Goal: Information Seeking & Learning: Learn about a topic

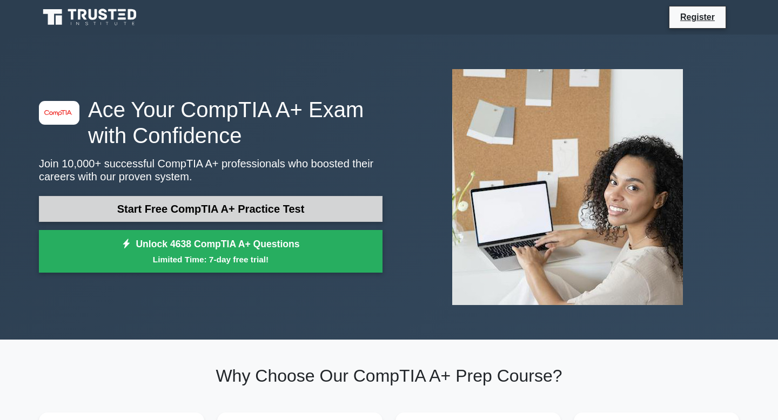
click at [156, 215] on link "Start Free CompTIA A+ Practice Test" at bounding box center [211, 209] width 344 height 26
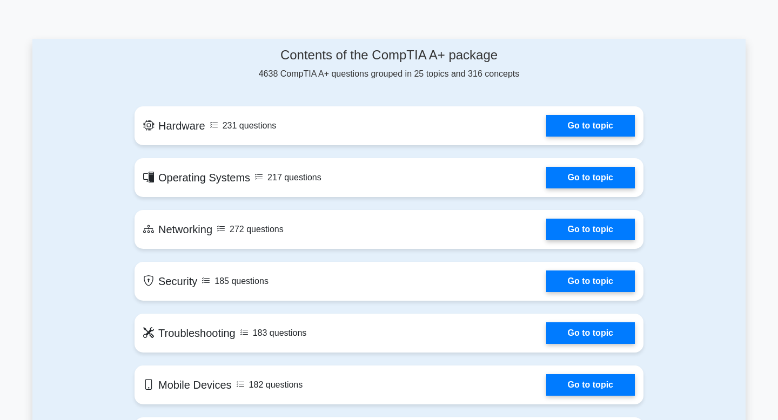
scroll to position [533, 0]
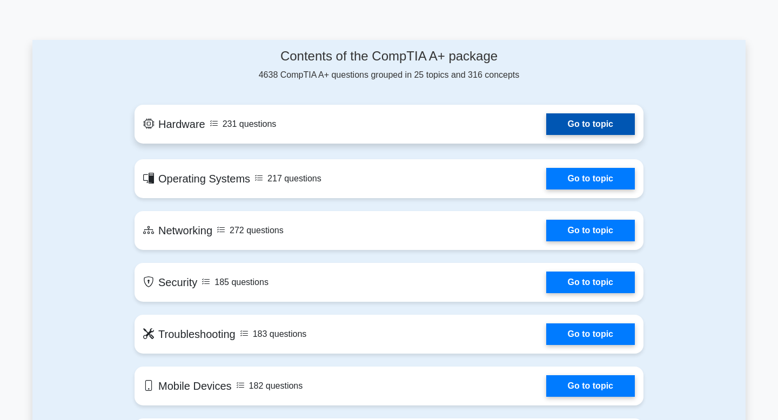
click at [556, 128] on link "Go to topic" at bounding box center [590, 125] width 89 height 22
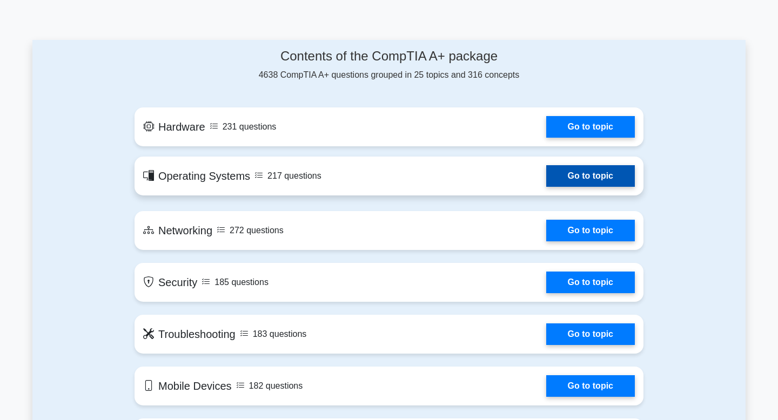
click at [578, 181] on link "Go to topic" at bounding box center [590, 176] width 89 height 22
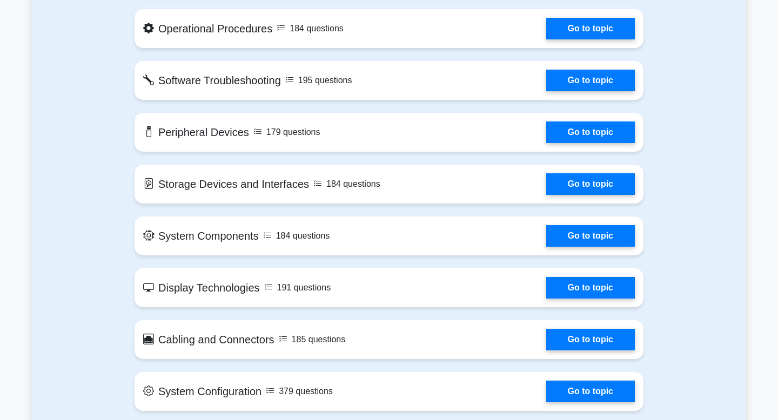
scroll to position [1050, 0]
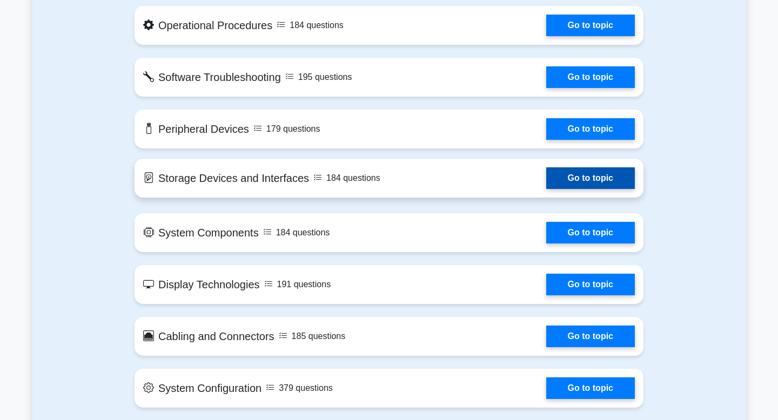
click at [563, 177] on link "Go to topic" at bounding box center [590, 179] width 89 height 22
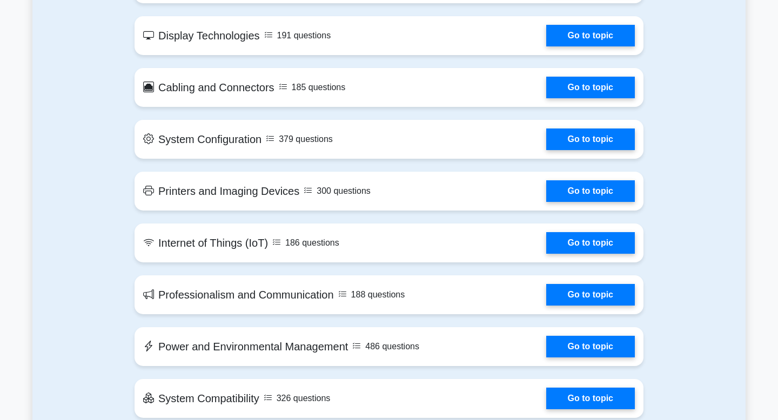
scroll to position [1301, 0]
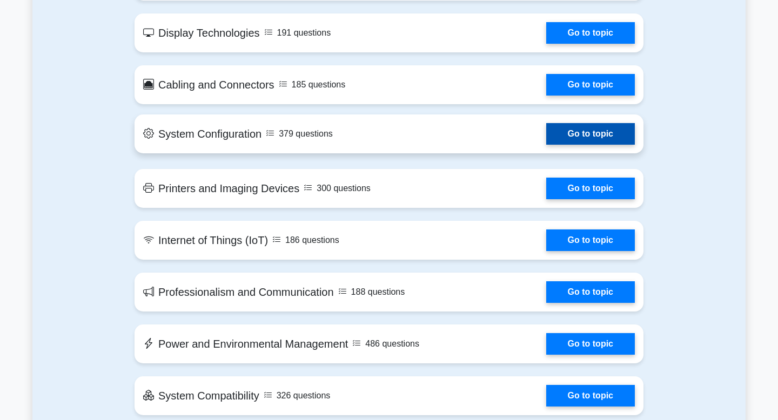
click at [546, 138] on link "Go to topic" at bounding box center [590, 134] width 89 height 22
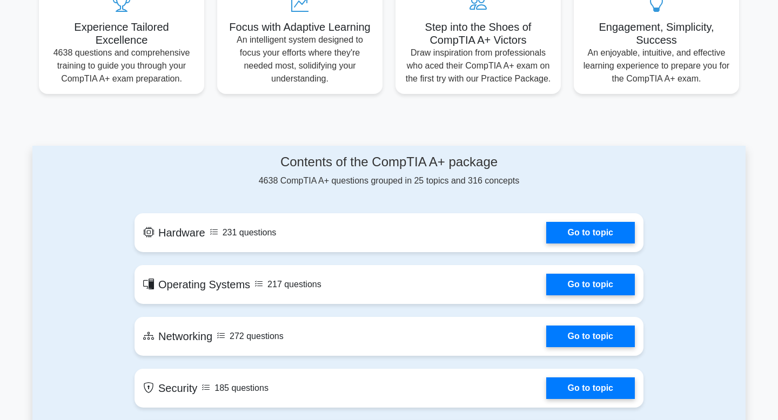
scroll to position [428, 0]
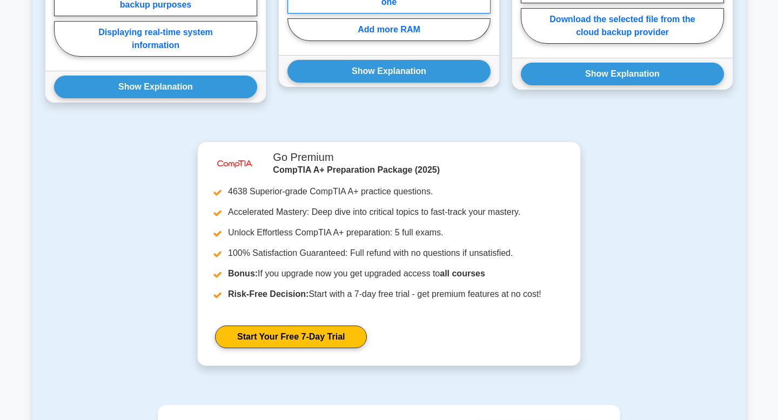
scroll to position [738, 0]
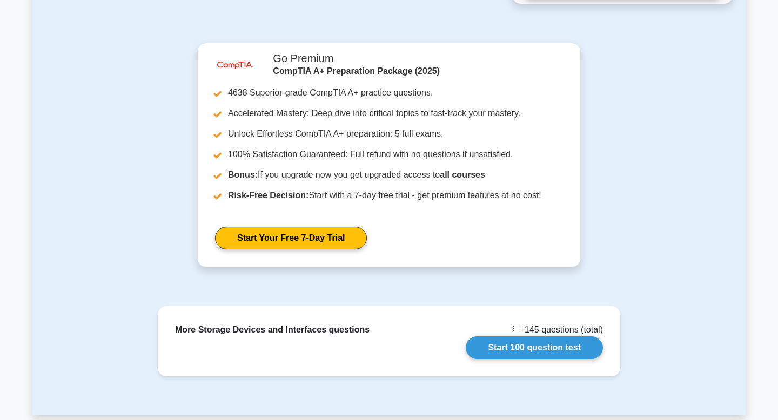
scroll to position [1000, 0]
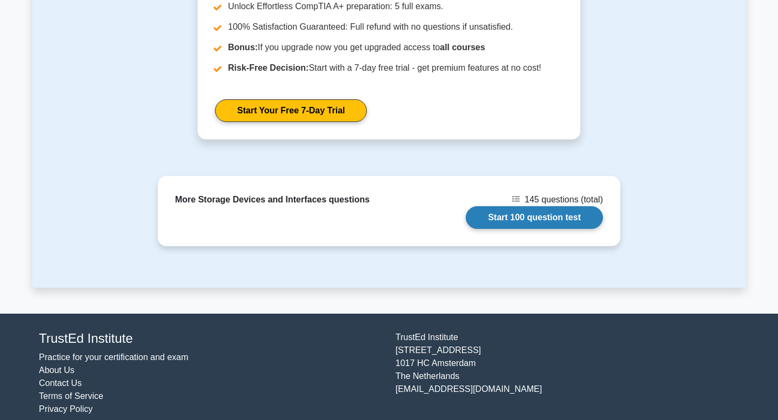
click at [495, 213] on link "Start 100 question test" at bounding box center [534, 217] width 137 height 23
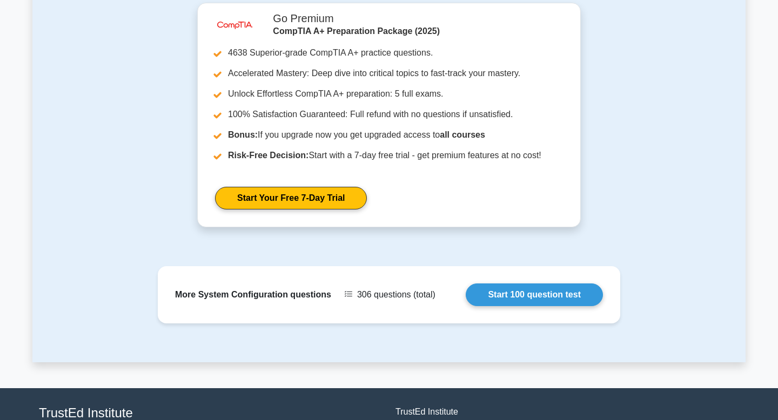
scroll to position [902, 0]
